Goal: Browse casually

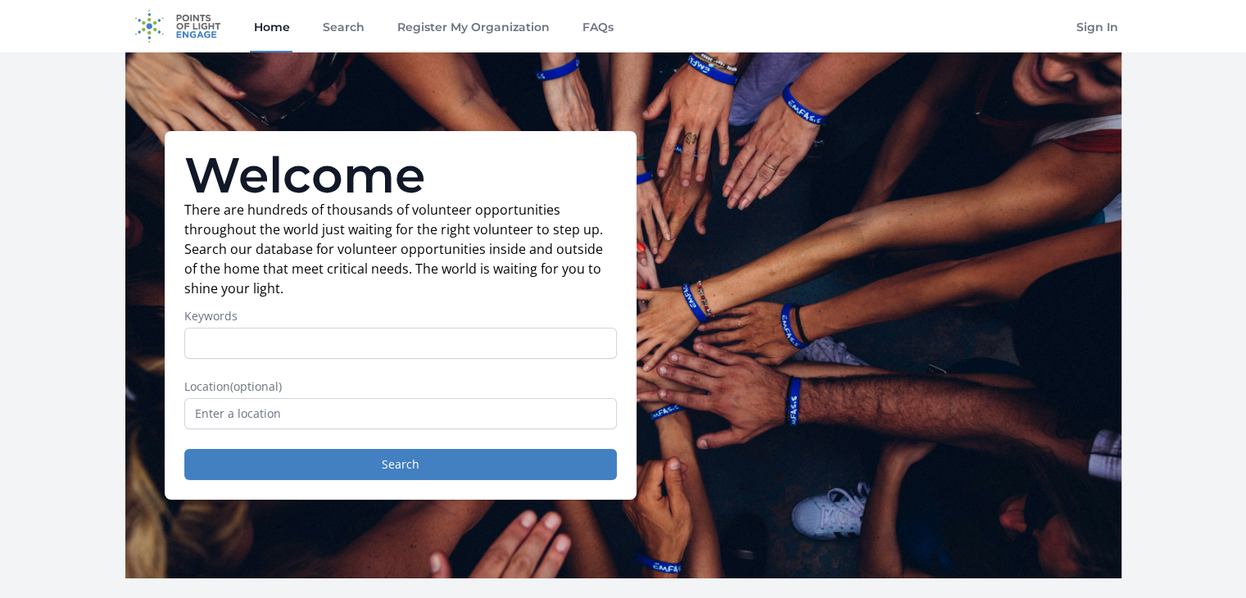
click at [271, 27] on link "Home" at bounding box center [271, 26] width 43 height 52
click at [202, 23] on img at bounding box center [178, 26] width 106 height 52
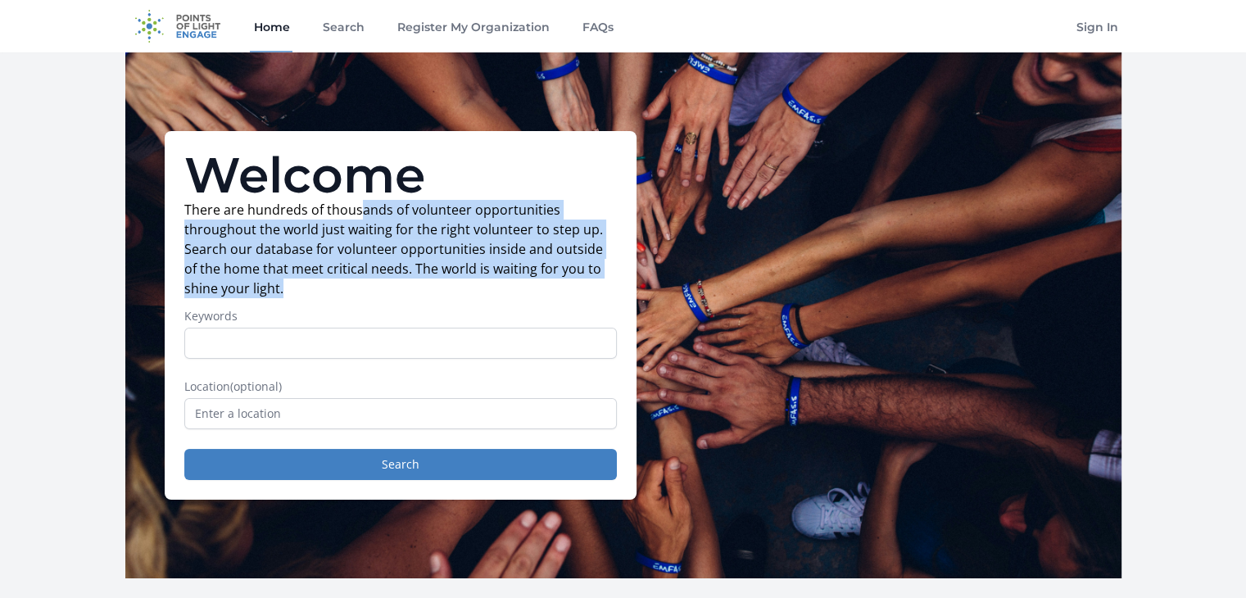
drag, startPoint x: 360, startPoint y: 205, endPoint x: 571, endPoint y: 292, distance: 228.8
click at [571, 292] on p "There are hundreds of thousands of volunteer opportunities throughout the world…" at bounding box center [400, 249] width 433 height 98
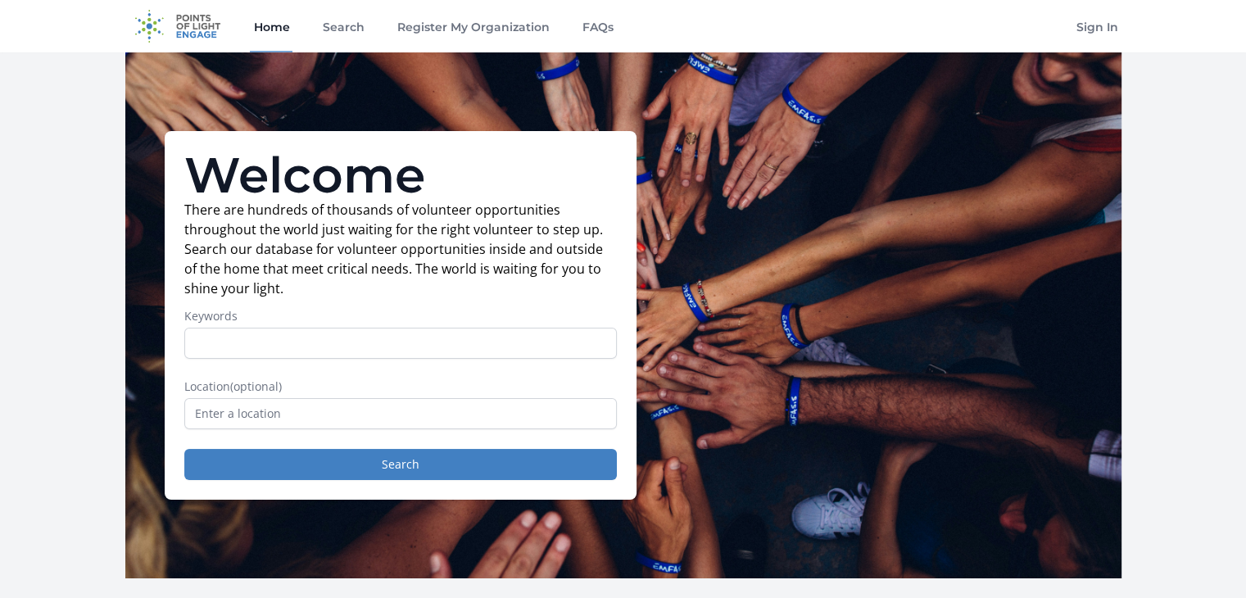
click at [570, 300] on div "Welcome There are hundreds of thousands of volunteer opportunities throughout t…" at bounding box center [401, 315] width 472 height 369
